Goal: Find contact information: Find contact information

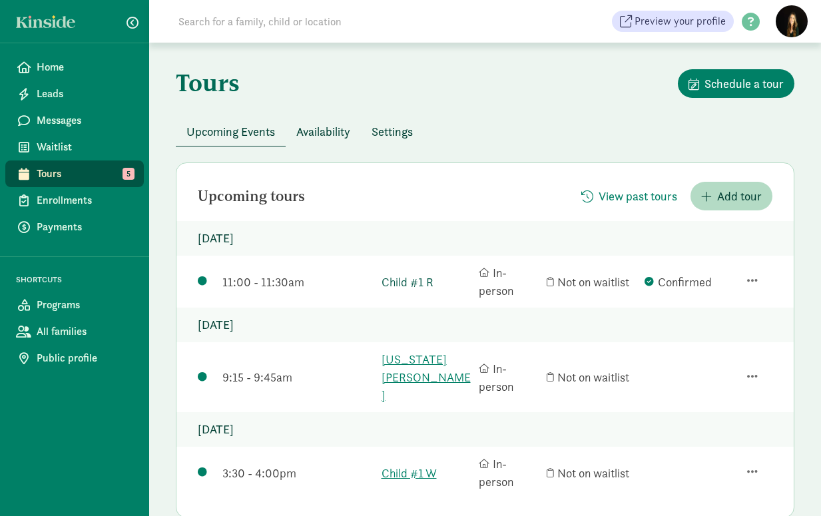
click at [405, 278] on link "Child #1 R" at bounding box center [426, 282] width 91 height 18
click at [407, 284] on link "Child #1 R" at bounding box center [426, 282] width 91 height 18
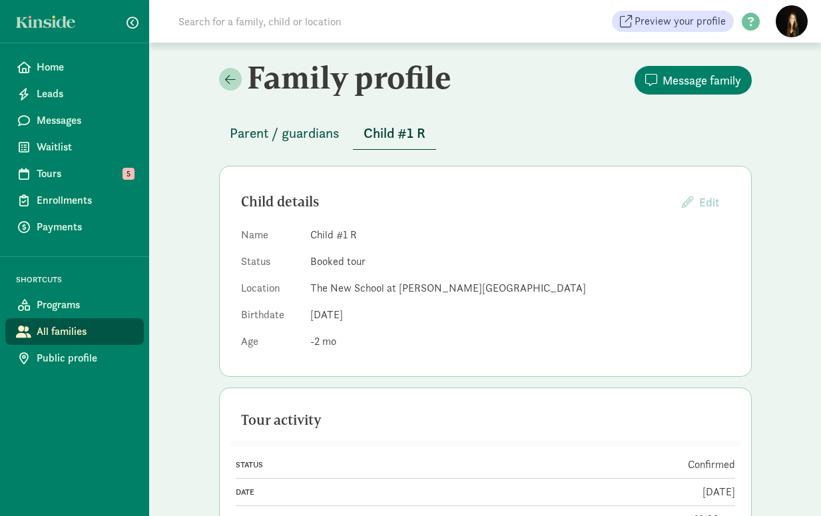
click at [312, 134] on span "Parent / guardians" at bounding box center [285, 132] width 110 height 21
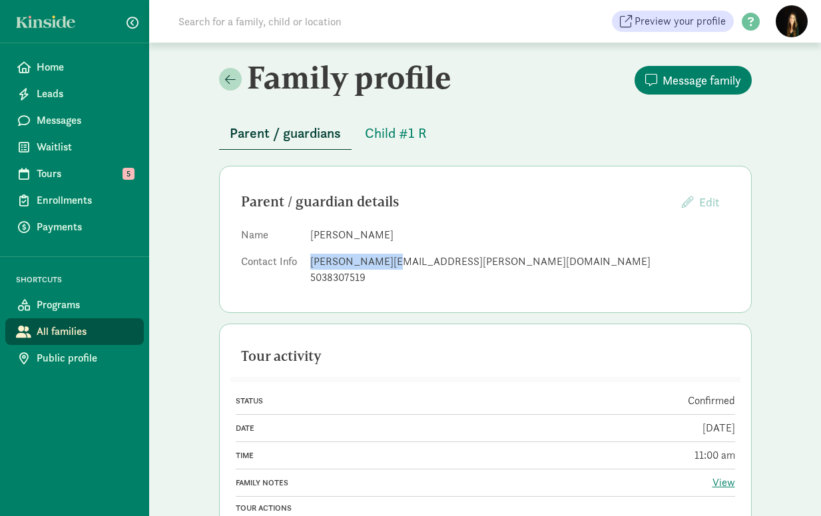
drag, startPoint x: 311, startPoint y: 262, endPoint x: 401, endPoint y: 262, distance: 89.2
click at [392, 262] on div "[PERSON_NAME][EMAIL_ADDRESS][PERSON_NAME][DOMAIN_NAME]" at bounding box center [519, 262] width 419 height 16
click at [377, 248] on dl "Name [PERSON_NAME] Contact Info [PERSON_NAME][EMAIL_ADDRESS][PERSON_NAME][DOMAI…" at bounding box center [485, 259] width 489 height 64
drag, startPoint x: 400, startPoint y: 260, endPoint x: 451, endPoint y: 262, distance: 51.3
click at [451, 262] on div "[PERSON_NAME][EMAIL_ADDRESS][PERSON_NAME][DOMAIN_NAME]" at bounding box center [519, 262] width 419 height 16
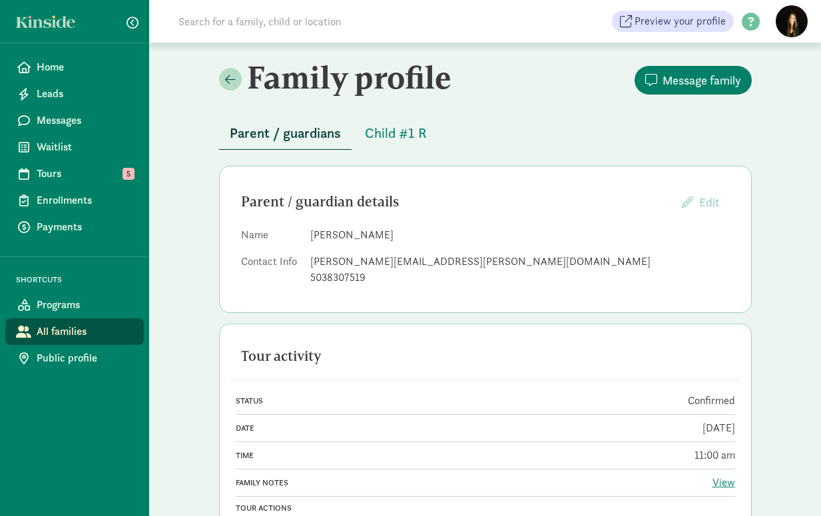
click at [467, 270] on div "5038307519" at bounding box center [519, 278] width 419 height 16
click at [407, 250] on dl "Name [PERSON_NAME] Contact Info [PERSON_NAME][EMAIL_ADDRESS][PERSON_NAME][DOMAI…" at bounding box center [485, 259] width 489 height 64
click at [540, 248] on dl "Name [PERSON_NAME] Contact Info [PERSON_NAME][EMAIL_ADDRESS][PERSON_NAME][DOMAI…" at bounding box center [485, 259] width 489 height 64
click at [191, 164] on div "Family profile Message family Parent / guardians Child #1 R Parent / guardian d…" at bounding box center [485, 369] width 672 height 652
